Goal: Contribute content: Add original content to the website for others to see

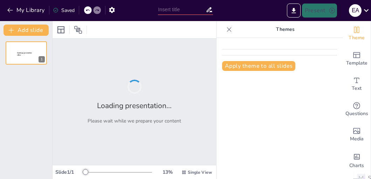
type input "New Sendsteps"
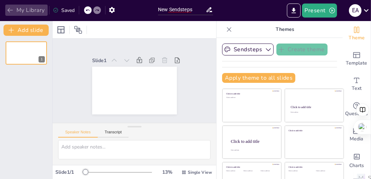
click at [10, 9] on icon "button" at bounding box center [10, 10] width 7 height 7
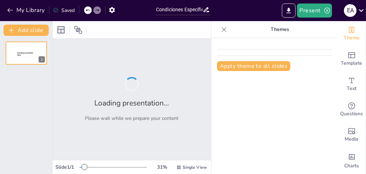
type input "Condiciones Específicas en Locales de Alimentación: Normas y Visualización de B…"
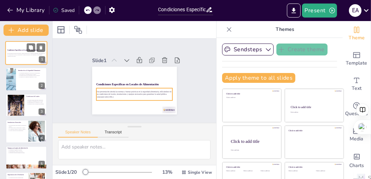
click at [16, 53] on p "Esta presentación aborda las normas y buenas prácticas en la seguridad alimenta…" at bounding box center [26, 54] width 38 height 2
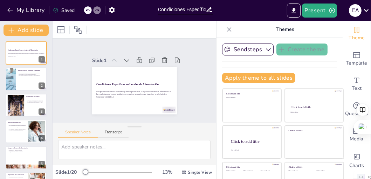
scroll to position [51, 0]
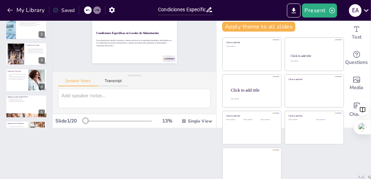
click at [87, 120] on div at bounding box center [118, 121] width 67 height 6
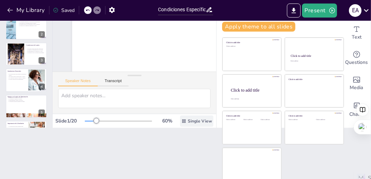
click at [180, 117] on div "Single View" at bounding box center [196, 120] width 33 height 11
click at [104, 122] on div at bounding box center [118, 121] width 67 height 6
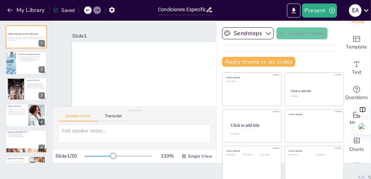
click at [93, 146] on div at bounding box center [135, 136] width 164 height 25
click at [88, 157] on div at bounding box center [118, 156] width 67 height 6
click at [107, 153] on div at bounding box center [118, 156] width 67 height 6
click at [119, 152] on div "148 % Single View" at bounding box center [149, 155] width 129 height 11
click at [97, 150] on div "148 % Single View" at bounding box center [149, 155] width 129 height 11
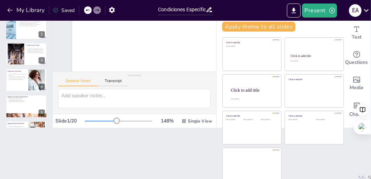
scroll to position [0, 0]
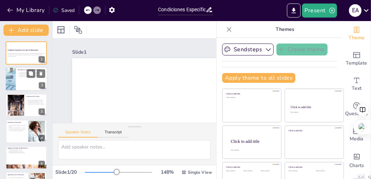
click at [18, 75] on div at bounding box center [26, 79] width 42 height 24
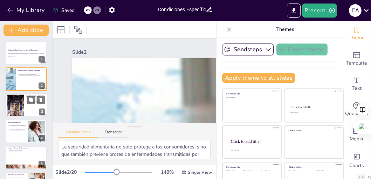
click at [14, 98] on div at bounding box center [16, 104] width 38 height 21
type textarea "La ventilación adecuada ayuda a mantener un ambiente saludable al reducir la ac…"
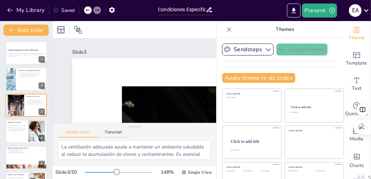
click at [116, 127] on div "Speaker Notes Transcript" at bounding box center [135, 131] width 164 height 17
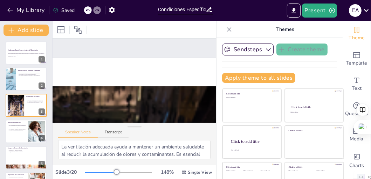
scroll to position [0, 209]
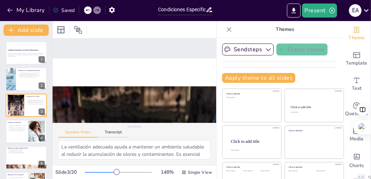
click at [243, 22] on p "Themes" at bounding box center [285, 29] width 101 height 17
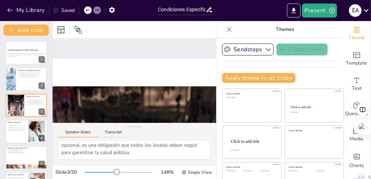
scroll to position [54, 0]
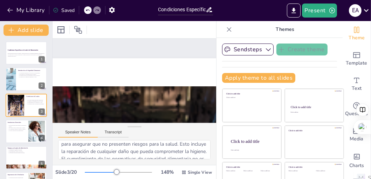
click at [82, 131] on button "Speaker Notes" at bounding box center [78, 134] width 40 height 8
click at [115, 131] on button "Transcript" at bounding box center [113, 134] width 31 height 8
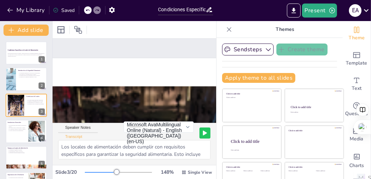
click at [200, 132] on button at bounding box center [205, 132] width 11 height 11
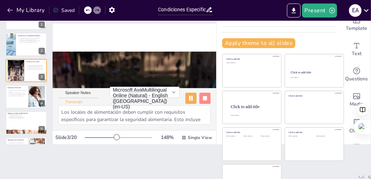
scroll to position [0, 0]
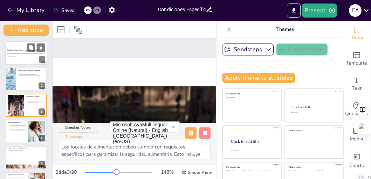
click at [12, 53] on div "Esta presentación aborda las normas y buenas prácticas en la seguridad alimenta…" at bounding box center [26, 55] width 38 height 6
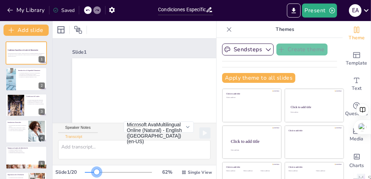
drag, startPoint x: 104, startPoint y: 173, endPoint x: 87, endPoint y: 156, distance: 23.1
click at [87, 156] on div "Slide 1 Condiciones Específicas en Locales de Alimentación Esta presentación ab…" at bounding box center [135, 100] width 164 height 158
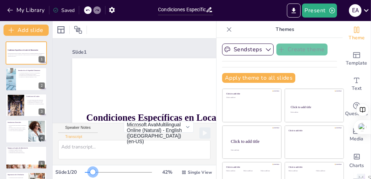
drag, startPoint x: 88, startPoint y: 170, endPoint x: 82, endPoint y: 168, distance: 5.9
click at [85, 168] on div "42 % Single View" at bounding box center [149, 172] width 129 height 11
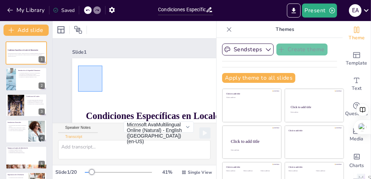
drag, startPoint x: 102, startPoint y: 92, endPoint x: 77, endPoint y: 68, distance: 34.3
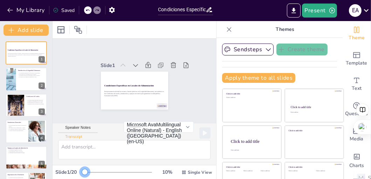
drag, startPoint x: 81, startPoint y: 173, endPoint x: 70, endPoint y: 166, distance: 12.8
click at [70, 167] on div "Slide 1 / 20 10 % Single View" at bounding box center [135, 172] width 164 height 11
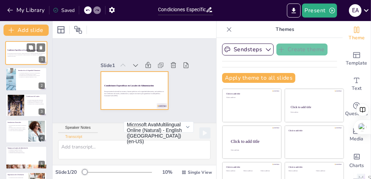
click at [12, 55] on div "Esta presentación aborda las normas y buenas prácticas en la seguridad alimenta…" at bounding box center [26, 55] width 38 height 4
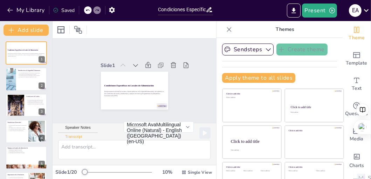
scroll to position [51, 0]
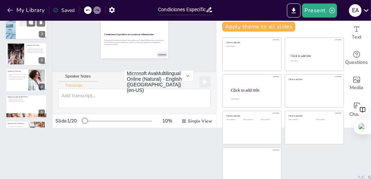
click at [18, 38] on div at bounding box center [26, 28] width 42 height 24
type textarea "La seguridad alimentaria es un concepto esencial que abarca las condiciones nec…"
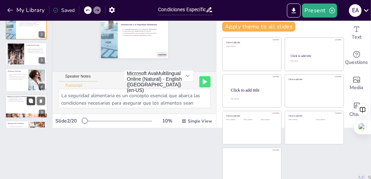
scroll to position [0, 0]
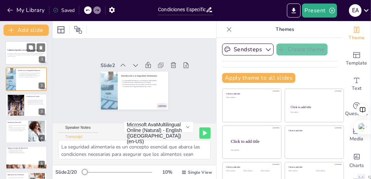
click at [22, 49] on strong "Condiciones Específicas en Locales de Alimentación" at bounding box center [22, 49] width 31 height 1
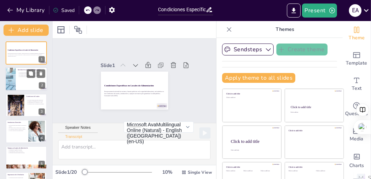
click at [26, 78] on div at bounding box center [26, 79] width 42 height 24
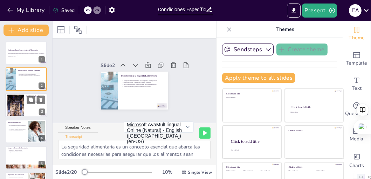
click at [27, 112] on div at bounding box center [26, 105] width 42 height 24
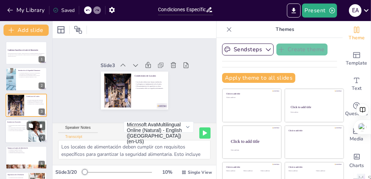
click at [22, 135] on div at bounding box center [26, 131] width 42 height 24
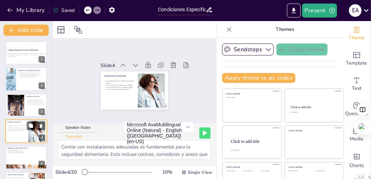
scroll to position [24, 0]
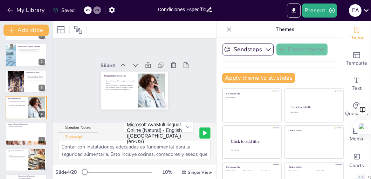
click at [203, 131] on icon at bounding box center [205, 133] width 4 height 4
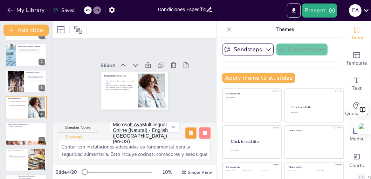
scroll to position [23, 0]
click at [14, 136] on div at bounding box center [26, 134] width 42 height 24
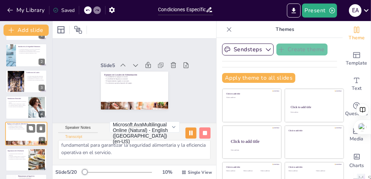
scroll to position [16, 0]
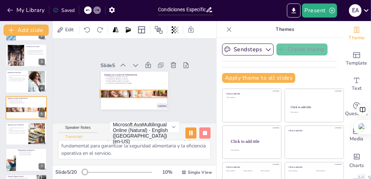
drag, startPoint x: 127, startPoint y: 102, endPoint x: 124, endPoint y: 86, distance: 16.0
click at [124, 86] on div at bounding box center [122, 85] width 68 height 80
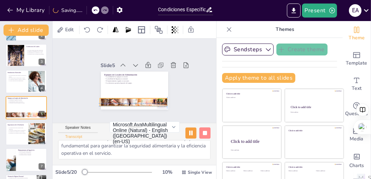
drag, startPoint x: 124, startPoint y: 86, endPoint x: 126, endPoint y: 97, distance: 11.0
click at [126, 97] on div at bounding box center [123, 98] width 81 height 73
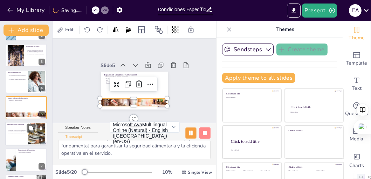
click at [23, 132] on p "La normativa de ventilación debe ser seguida." at bounding box center [16, 132] width 19 height 1
type textarea "La ventilación adecuada en los locales de alimentación es crucial para evitar l…"
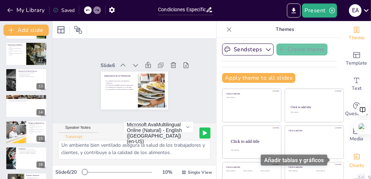
scroll to position [24, 0]
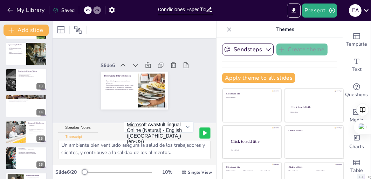
click at [174, 25] on div at bounding box center [135, 29] width 164 height 17
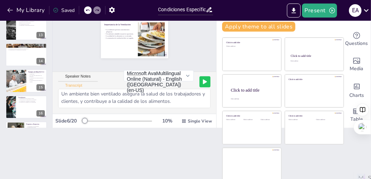
scroll to position [0, 0]
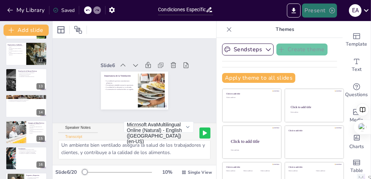
click at [322, 6] on button "Present" at bounding box center [319, 11] width 35 height 14
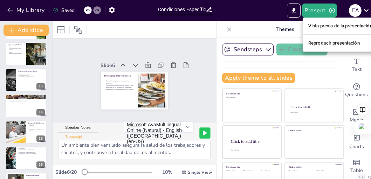
click at [327, 42] on li "Reproducir presentación" at bounding box center [340, 43] width 75 height 11
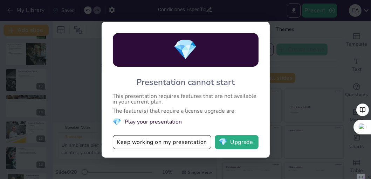
click at [299, 75] on div "💎 Presentation cannot start This presentation requires features that are not av…" at bounding box center [185, 89] width 371 height 179
click at [96, 82] on div "💎 Presentation cannot start This presentation requires features that are not av…" at bounding box center [185, 89] width 371 height 179
drag, startPoint x: 164, startPoint y: 146, endPoint x: 164, endPoint y: 140, distance: 6.0
click at [164, 141] on button "Keep working on my presentation" at bounding box center [162, 142] width 99 height 14
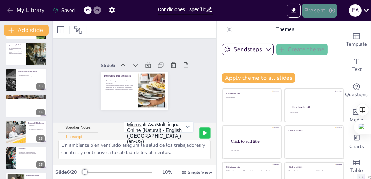
click at [317, 11] on button "Present" at bounding box center [319, 11] width 35 height 14
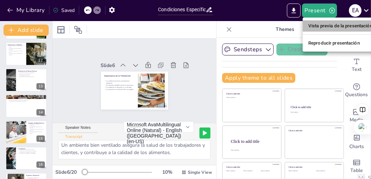
click at [318, 26] on li "Vista previa de la presentación" at bounding box center [340, 25] width 75 height 11
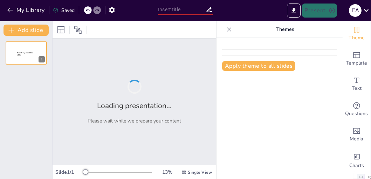
type input "Condiciones Específicas en Locales de Alimentación: Normas y Visualización de B…"
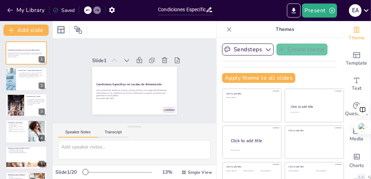
click at [89, 130] on button "Speaker Notes" at bounding box center [78, 134] width 40 height 8
click at [21, 29] on button "Add slide" at bounding box center [26, 30] width 45 height 11
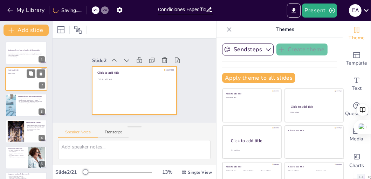
click at [16, 76] on div at bounding box center [26, 79] width 42 height 24
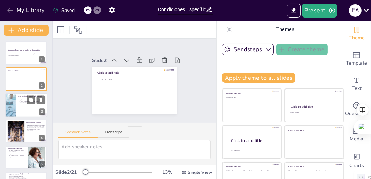
click at [16, 104] on div at bounding box center [26, 105] width 42 height 24
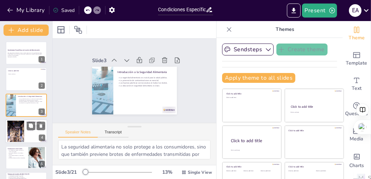
click at [17, 132] on div at bounding box center [16, 131] width 38 height 21
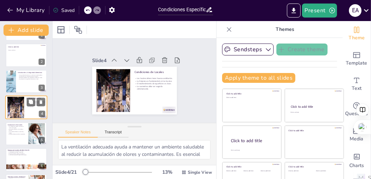
click at [17, 132] on p "Los comedores deben ser cómodos y limpios." at bounding box center [17, 132] width 19 height 2
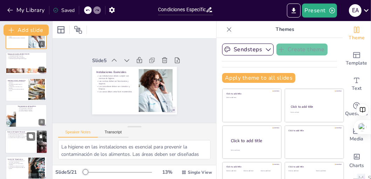
click at [17, 135] on p "El uso de ropa adecuada es esencial." at bounding box center [20, 134] width 27 height 1
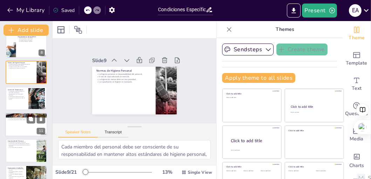
click at [17, 126] on div at bounding box center [26, 125] width 42 height 24
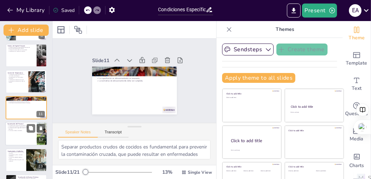
click at [16, 135] on div at bounding box center [26, 134] width 42 height 24
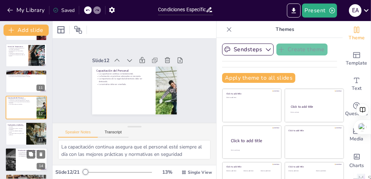
click at [12, 153] on div at bounding box center [10, 160] width 16 height 24
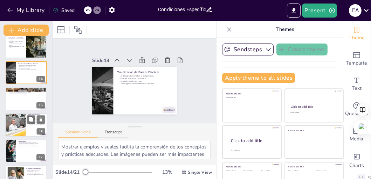
click at [13, 124] on div at bounding box center [16, 125] width 42 height 24
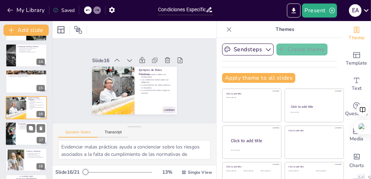
click at [15, 127] on div at bounding box center [11, 134] width 32 height 24
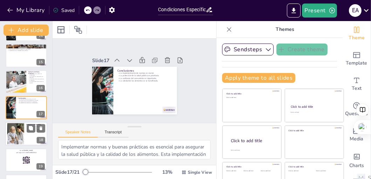
click at [11, 136] on div at bounding box center [16, 133] width 38 height 21
type textarea "Fomentar un ambiente donde los estudiantes se sientan cómodos haciendo pregunta…"
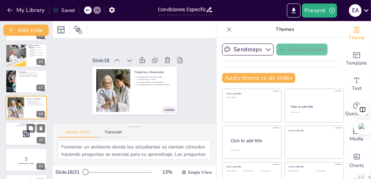
click at [12, 135] on div at bounding box center [26, 134] width 42 height 24
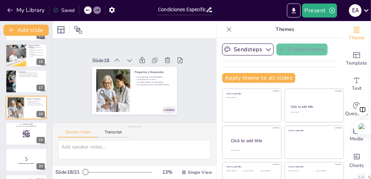
scroll to position [413, 0]
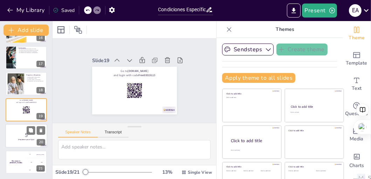
click at [14, 140] on p "¡Prepárense para el Quiz!" at bounding box center [26, 140] width 38 height 2
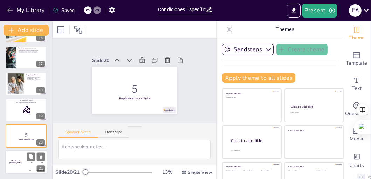
click at [14, 153] on div "The winner is Niels 🏆" at bounding box center [15, 162] width 21 height 24
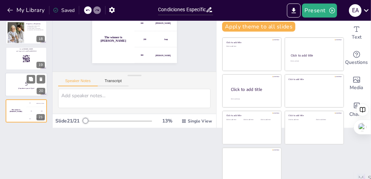
scroll to position [16, 0]
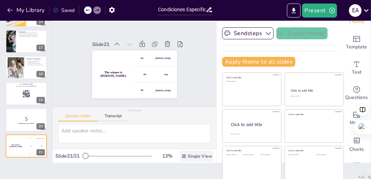
click at [188, 154] on span "Single View" at bounding box center [200, 156] width 24 height 6
click at [121, 177] on div "Document fonts Akatab Recently used Akatab Mulish Popular fonts Fonts Add slide…" at bounding box center [185, 100] width 371 height 158
click at [124, 115] on button "Transcript" at bounding box center [113, 118] width 31 height 8
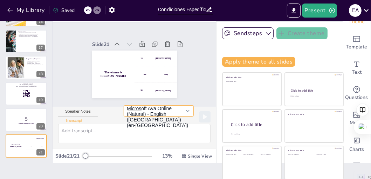
click at [143, 108] on button "Microsoft Ava Online (Natural) - English ([GEOGRAPHIC_DATA]) (en-[GEOGRAPHIC_DA…" at bounding box center [159, 110] width 70 height 11
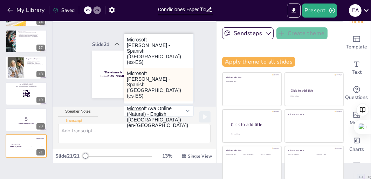
click at [138, 69] on button "Microsoft [PERSON_NAME] - Spanish ([GEOGRAPHIC_DATA]) (es-ES)" at bounding box center [158, 85] width 69 height 34
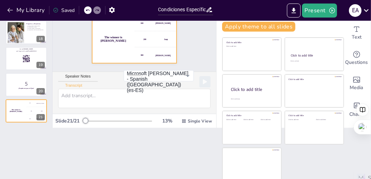
scroll to position [0, 0]
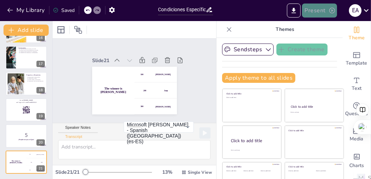
click at [322, 9] on button "Present" at bounding box center [319, 11] width 35 height 14
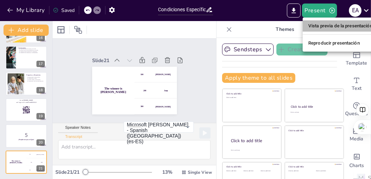
click at [328, 25] on li "Vista previa de la presentación" at bounding box center [340, 25] width 75 height 11
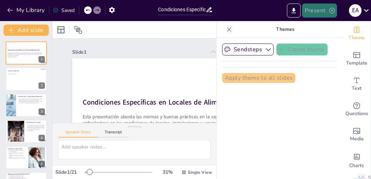
click at [320, 12] on button "Present" at bounding box center [319, 11] width 35 height 14
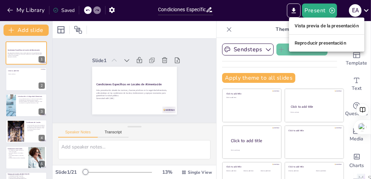
click at [317, 43] on li "Reproducir presentación" at bounding box center [326, 43] width 75 height 11
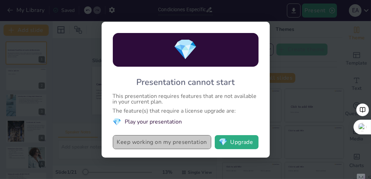
click at [152, 142] on button "Keep working on my presentation" at bounding box center [162, 142] width 99 height 14
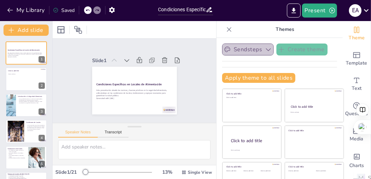
click at [237, 47] on button "Sendsteps" at bounding box center [248, 49] width 52 height 12
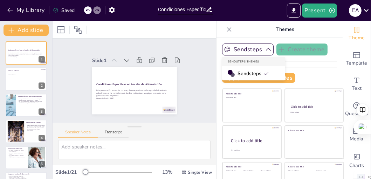
click at [238, 74] on span "Sendsteps" at bounding box center [254, 73] width 32 height 7
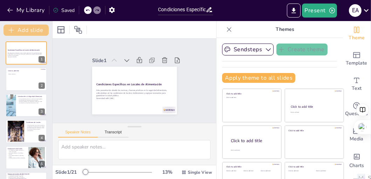
click at [21, 28] on button "Add slide" at bounding box center [26, 30] width 45 height 11
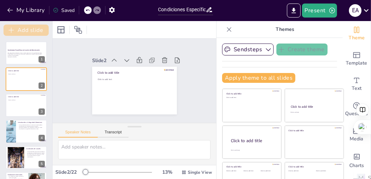
click at [21, 28] on button "Add slide" at bounding box center [26, 30] width 45 height 11
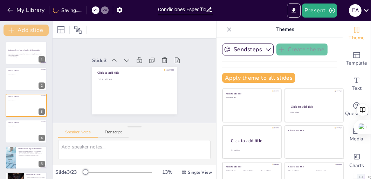
click at [19, 29] on button "Add slide" at bounding box center [26, 30] width 45 height 11
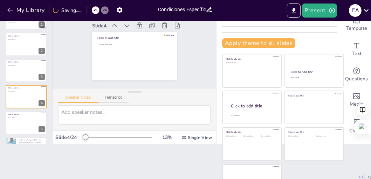
scroll to position [51, 0]
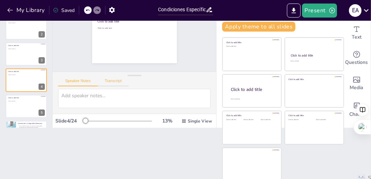
click at [114, 79] on button "Transcript" at bounding box center [113, 83] width 31 height 8
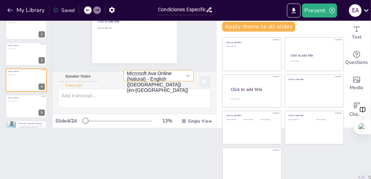
click at [149, 75] on button "Microsoft Ava Online (Natural) - English ([GEOGRAPHIC_DATA]) (en-[GEOGRAPHIC_DA…" at bounding box center [159, 75] width 70 height 11
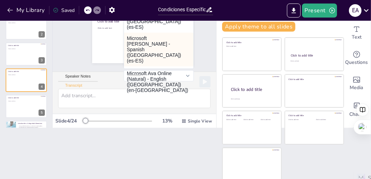
click at [142, 39] on button "Microsoft [PERSON_NAME] - Spanish ([GEOGRAPHIC_DATA]) (es-ES)" at bounding box center [158, 50] width 69 height 34
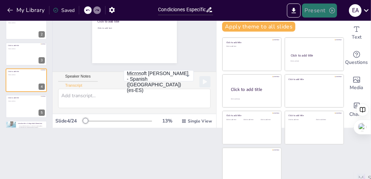
click at [320, 12] on button "Present" at bounding box center [319, 11] width 35 height 14
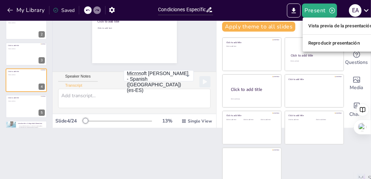
click at [326, 43] on li "Reproducir presentación" at bounding box center [340, 43] width 75 height 11
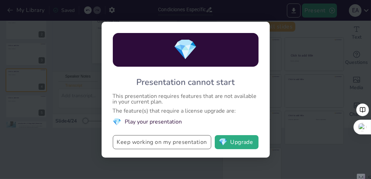
click at [165, 140] on button "Keep working on my presentation" at bounding box center [162, 142] width 99 height 14
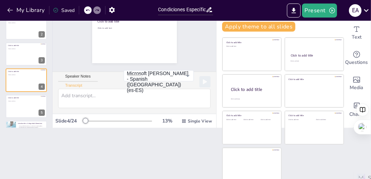
scroll to position [0, 0]
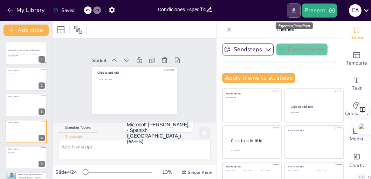
click at [295, 10] on icon "Export to PowerPoint" at bounding box center [294, 10] width 4 height 5
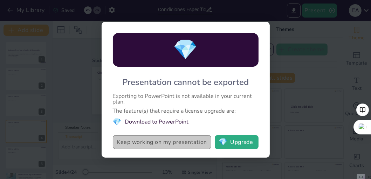
click at [150, 139] on button "Keep working on my presentation" at bounding box center [162, 142] width 99 height 14
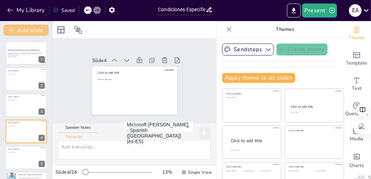
click at [22, 28] on button "Add slide" at bounding box center [26, 30] width 45 height 11
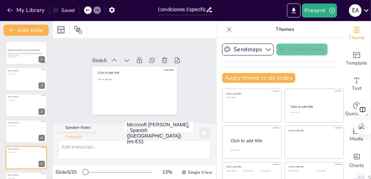
scroll to position [51, 0]
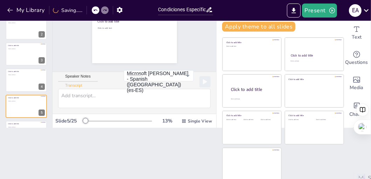
click at [96, 127] on div "Document fonts Akatab Recently used Akatab Mulish Popular fonts Fonts Add slide…" at bounding box center [185, 100] width 371 height 158
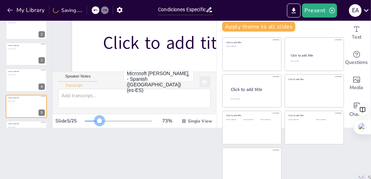
click at [90, 120] on div at bounding box center [118, 121] width 67 height 6
click at [89, 127] on div "Slide 5 / 25 73 % Single View" at bounding box center [135, 120] width 164 height 11
click at [85, 124] on div "73 % Single View" at bounding box center [149, 120] width 129 height 11
click at [71, 124] on div "Slide 5 / 25" at bounding box center [69, 121] width 29 height 7
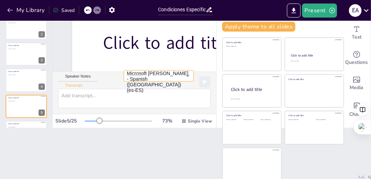
click at [124, 81] on button "Microsoft [PERSON_NAME] - Spanish ([GEOGRAPHIC_DATA]) (es-ES)" at bounding box center [159, 75] width 70 height 11
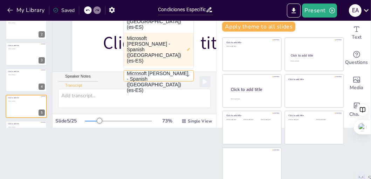
click at [179, 81] on button "Microsoft [PERSON_NAME] - Spanish ([GEOGRAPHIC_DATA]) (es-ES)" at bounding box center [159, 75] width 70 height 11
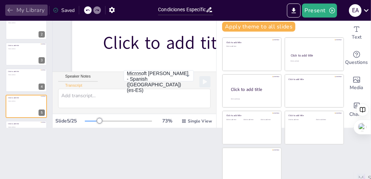
click at [43, 10] on button "My Library" at bounding box center [26, 10] width 42 height 11
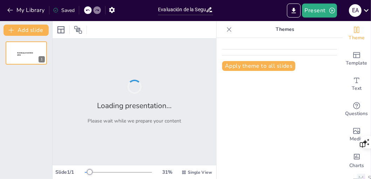
type input "Evaluación de la Seguridad Alimentaria en Espacios de Consumo: Normativas y Con…"
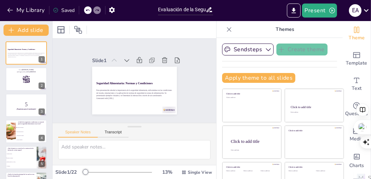
checkbox input "true"
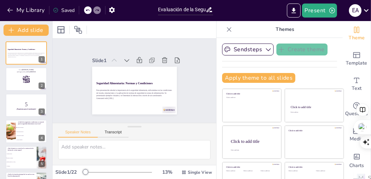
checkbox input "true"
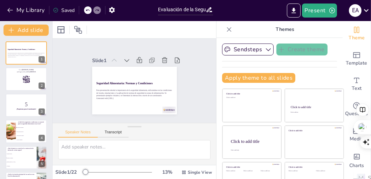
checkbox input "true"
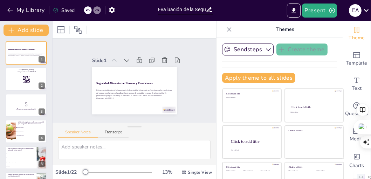
checkbox input "true"
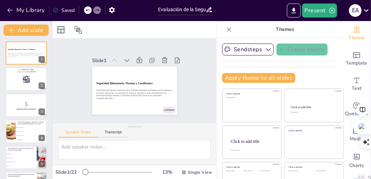
checkbox input "true"
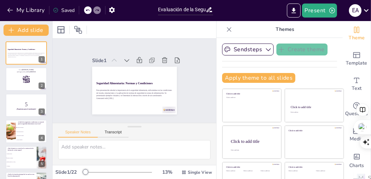
checkbox input "true"
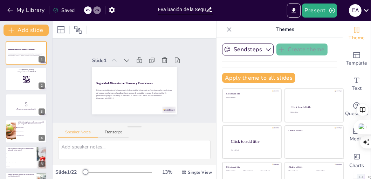
checkbox input "true"
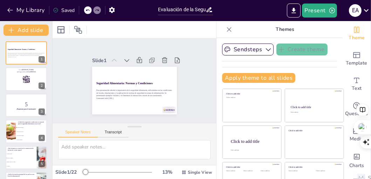
checkbox input "true"
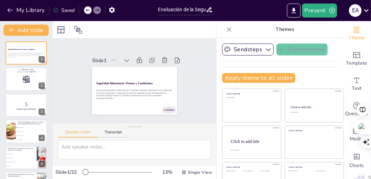
checkbox input "true"
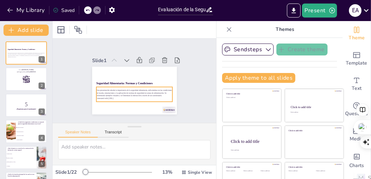
checkbox input "true"
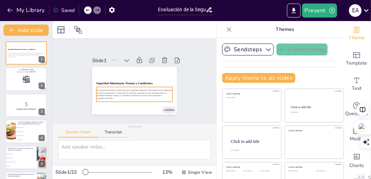
checkbox input "true"
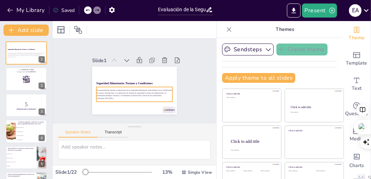
checkbox input "true"
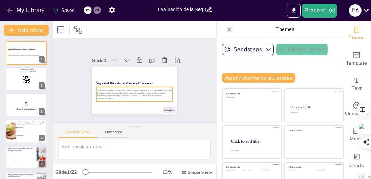
checkbox input "true"
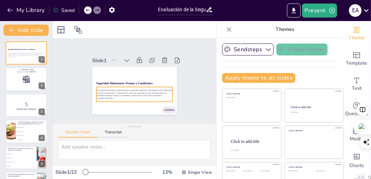
checkbox input "true"
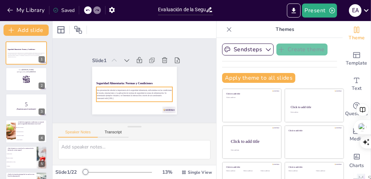
checkbox input "true"
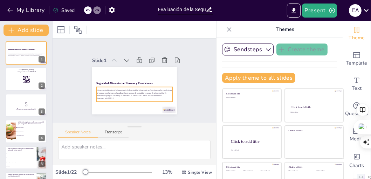
checkbox input "true"
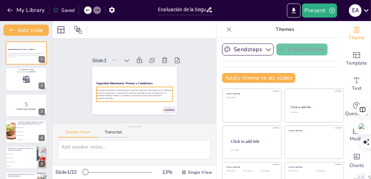
checkbox input "true"
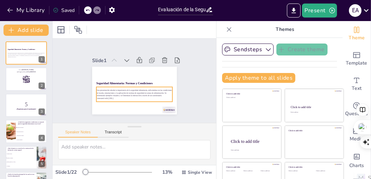
checkbox input "true"
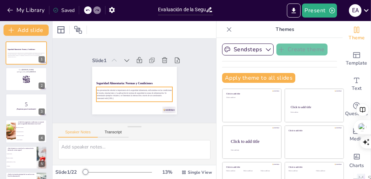
checkbox input "true"
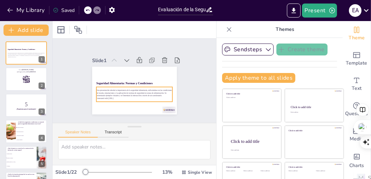
checkbox input "true"
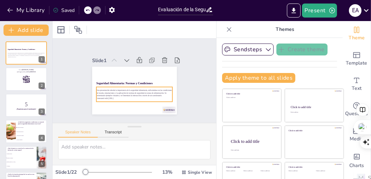
checkbox input "true"
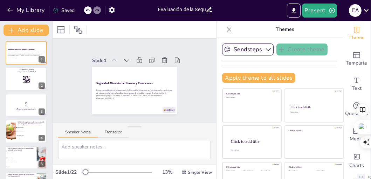
click at [72, 130] on button "Speaker Notes" at bounding box center [78, 134] width 40 height 8
click at [74, 134] on button "Speaker Notes" at bounding box center [78, 134] width 40 height 8
click at [124, 133] on button "Transcript" at bounding box center [113, 134] width 31 height 8
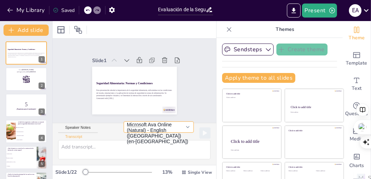
click at [161, 125] on button "Microsoft Ava Online (Natural) - English ([GEOGRAPHIC_DATA]) (en-[GEOGRAPHIC_DA…" at bounding box center [159, 126] width 70 height 11
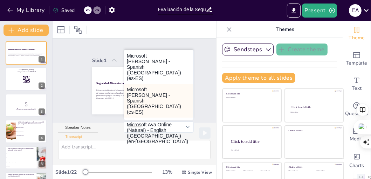
click at [154, 89] on button "Microsoft [PERSON_NAME] - Spanish ([GEOGRAPHIC_DATA]) (es-ES)" at bounding box center [158, 101] width 69 height 34
checkbox input "true"
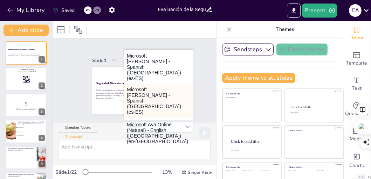
checkbox input "true"
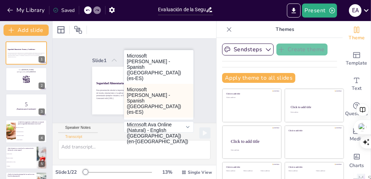
checkbox input "true"
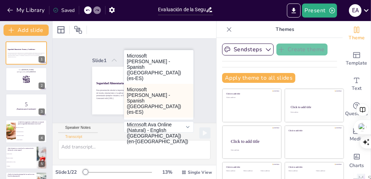
checkbox input "true"
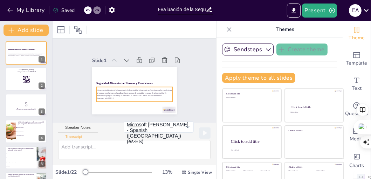
checkbox input "true"
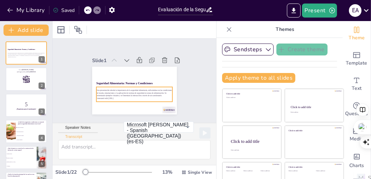
checkbox input "true"
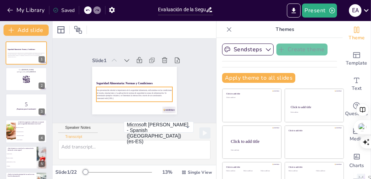
checkbox input "true"
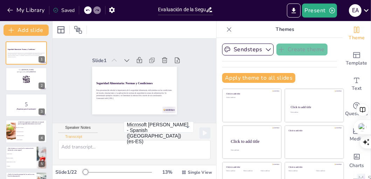
checkbox input "true"
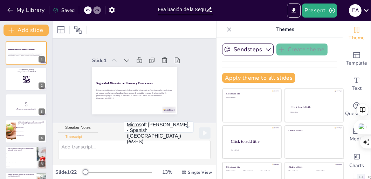
checkbox input "true"
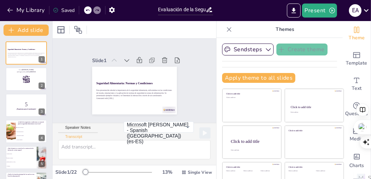
checkbox input "true"
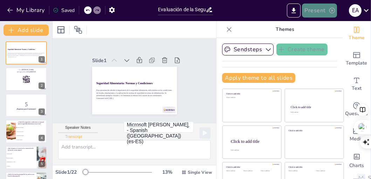
click at [320, 8] on button "Present" at bounding box center [319, 11] width 35 height 14
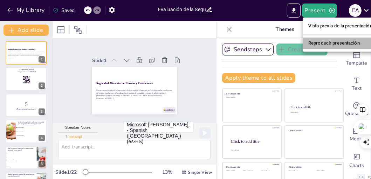
click at [322, 38] on li "Reproducir presentación" at bounding box center [340, 43] width 75 height 11
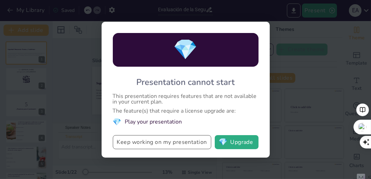
click at [155, 139] on button "Keep working on my presentation" at bounding box center [162, 142] width 99 height 14
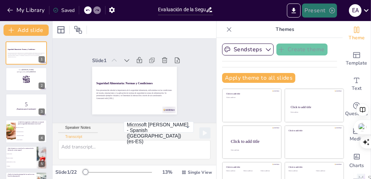
click at [309, 9] on button "Present" at bounding box center [319, 11] width 35 height 14
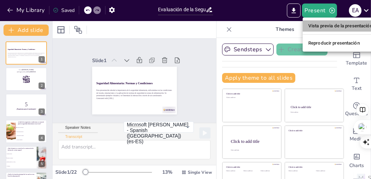
click at [318, 23] on li "Vista previa de la presentación" at bounding box center [340, 25] width 75 height 11
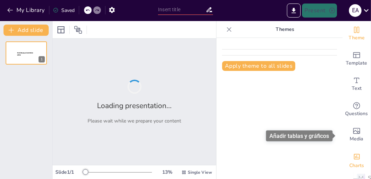
scroll to position [24, 0]
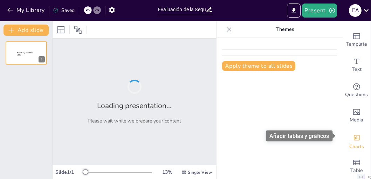
type input "Evaluación de la Seguridad Alimentaria en Espacios de Consumo: Normativas y Con…"
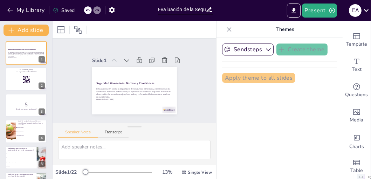
scroll to position [0, 0]
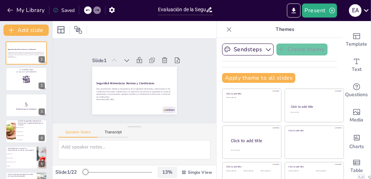
checkbox input "true"
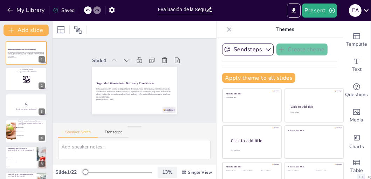
checkbox input "true"
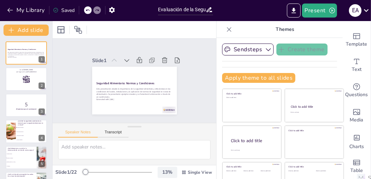
checkbox input "true"
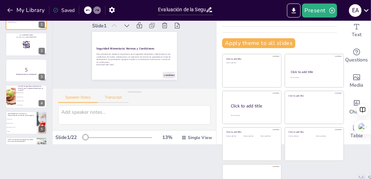
click at [111, 98] on button "Transcript" at bounding box center [113, 99] width 31 height 8
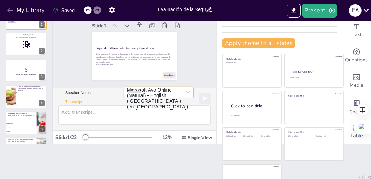
click at [153, 93] on button "Microsoft Ava Online (Natural) - English ([GEOGRAPHIC_DATA]) (en-[GEOGRAPHIC_DA…" at bounding box center [159, 92] width 70 height 11
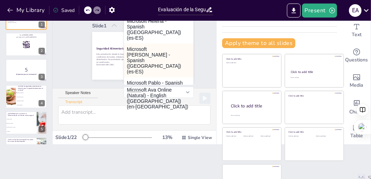
click at [133, 53] on button "Microsoft [PERSON_NAME] - Spanish ([GEOGRAPHIC_DATA]) (es-ES)" at bounding box center [158, 60] width 69 height 34
checkbox input "true"
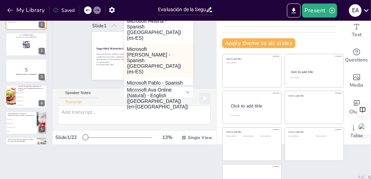
checkbox input "true"
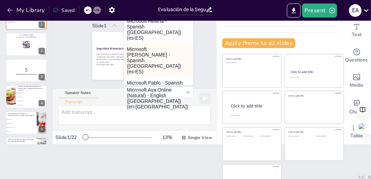
checkbox input "true"
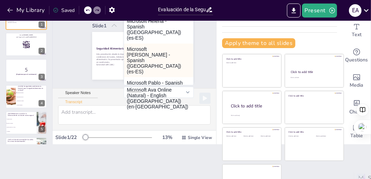
checkbox input "true"
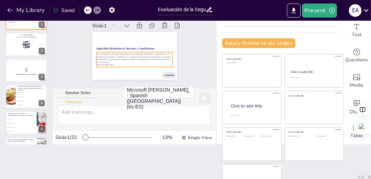
checkbox input "true"
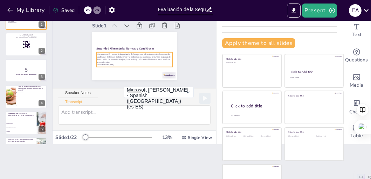
checkbox input "true"
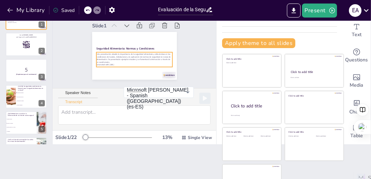
checkbox input "true"
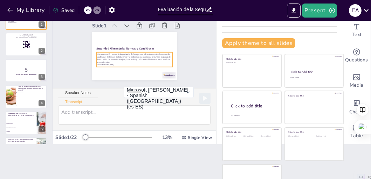
checkbox input "true"
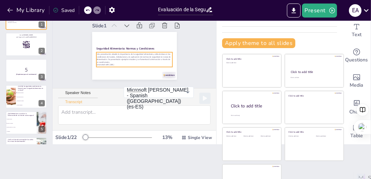
checkbox input "true"
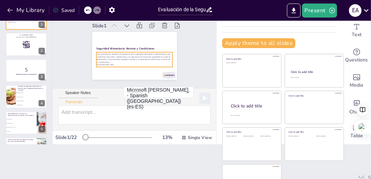
checkbox input "true"
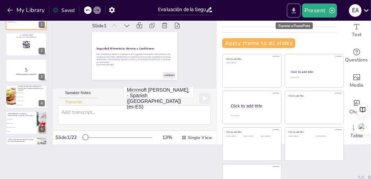
click at [297, 7] on icon "Export to PowerPoint" at bounding box center [293, 10] width 7 height 7
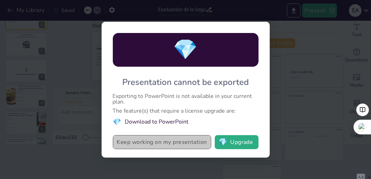
click at [147, 141] on button "Keep working on my presentation" at bounding box center [162, 142] width 99 height 14
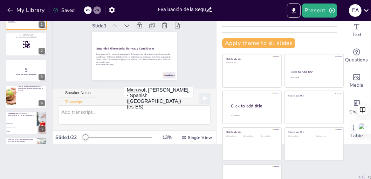
checkbox input "true"
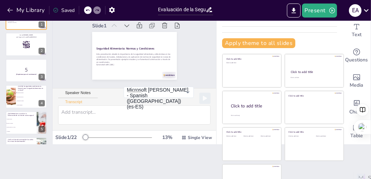
checkbox input "true"
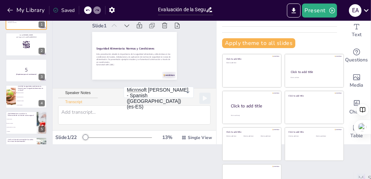
checkbox input "true"
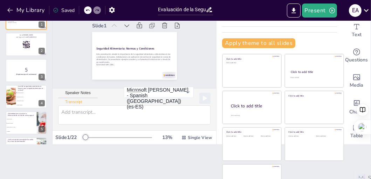
checkbox input "true"
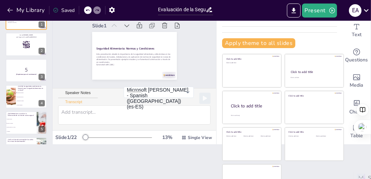
checkbox input "true"
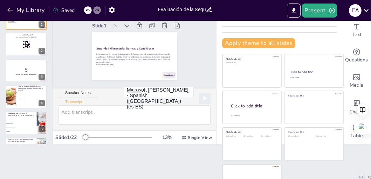
checkbox input "true"
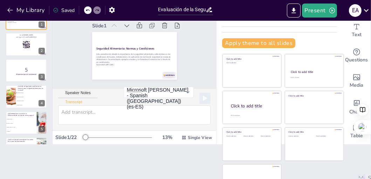
click at [60, 10] on div "Saved" at bounding box center [64, 10] width 22 height 7
click at [215, 8] on div "Evaluación de la Seguridad Alimentaria en Espacios de Consumo: Normativas y Con…" at bounding box center [186, 9] width 62 height 18
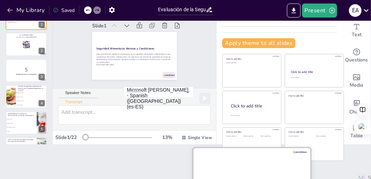
checkbox input "true"
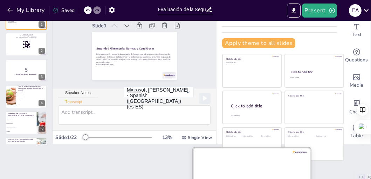
checkbox input "true"
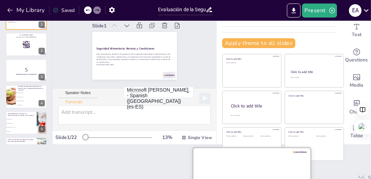
checkbox input "true"
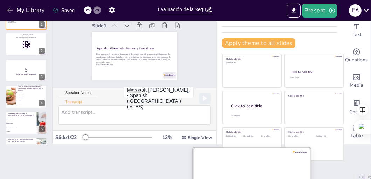
checkbox input "true"
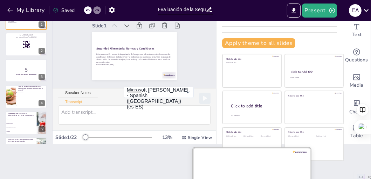
checkbox input "true"
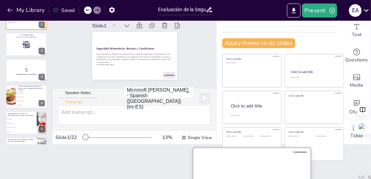
checkbox input "true"
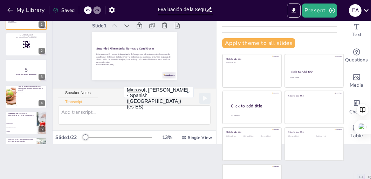
checkbox input "true"
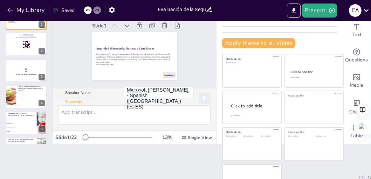
checkbox input "true"
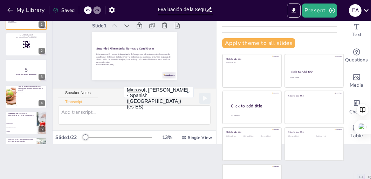
checkbox input "true"
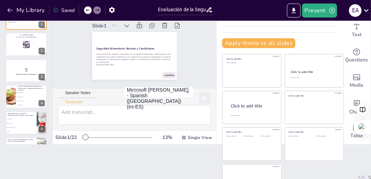
checkbox input "true"
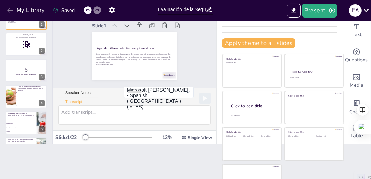
checkbox input "true"
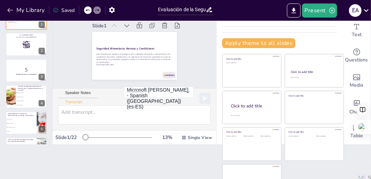
checkbox input "true"
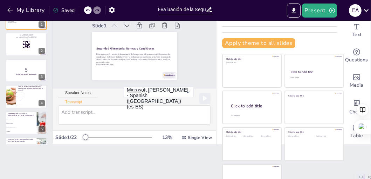
checkbox input "true"
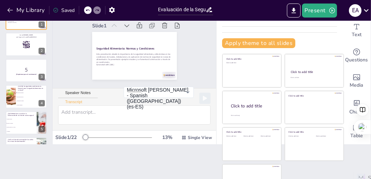
checkbox input "true"
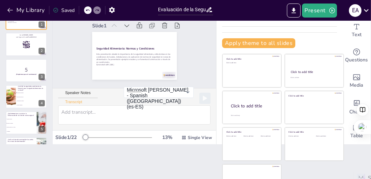
checkbox input "true"
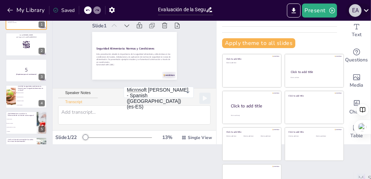
click at [353, 9] on div "E A" at bounding box center [355, 10] width 13 height 13
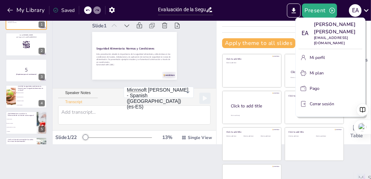
click at [90, 168] on div at bounding box center [185, 89] width 371 height 179
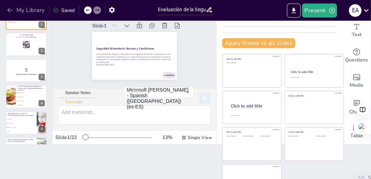
click at [16, 5] on button "My Library" at bounding box center [26, 10] width 42 height 11
